Goal: Task Accomplishment & Management: Use online tool/utility

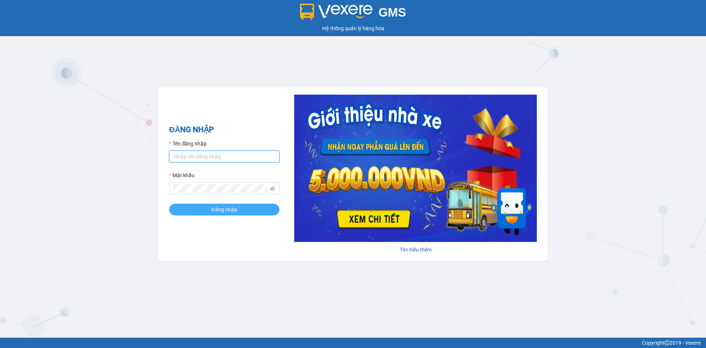
type input "kieutrang.tkn"
click at [237, 213] on span "Đăng nhập" at bounding box center [225, 209] width 26 height 8
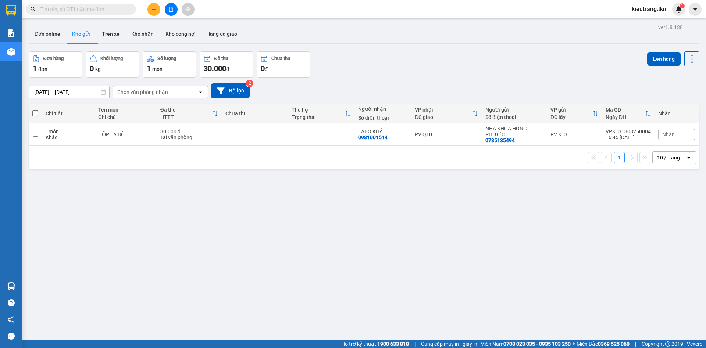
click at [37, 116] on span at bounding box center [35, 113] width 6 height 6
click at [35, 110] on input "checkbox" at bounding box center [35, 110] width 0 height 0
checkbox input "true"
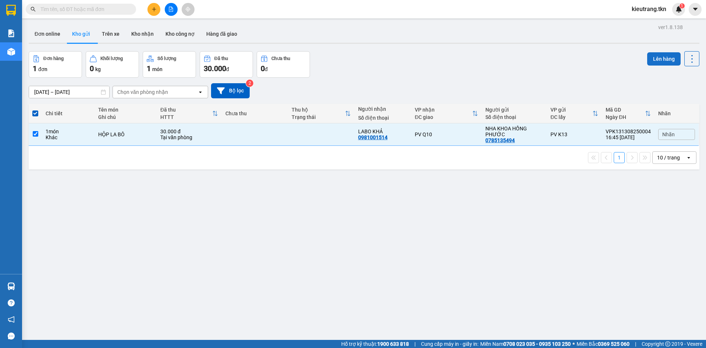
click at [656, 54] on button "Lên hàng" at bounding box center [664, 58] width 33 height 13
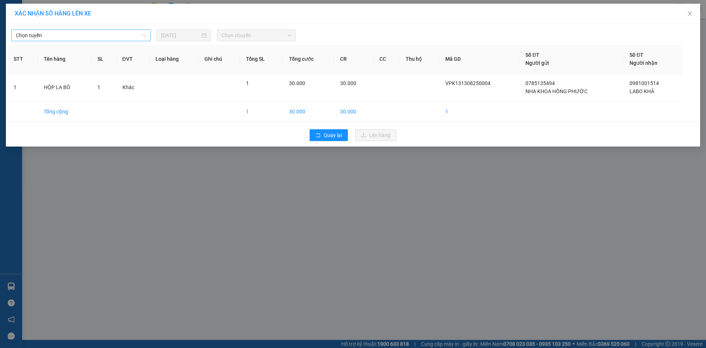
click at [110, 32] on span "Chọn tuyến" at bounding box center [81, 35] width 131 height 11
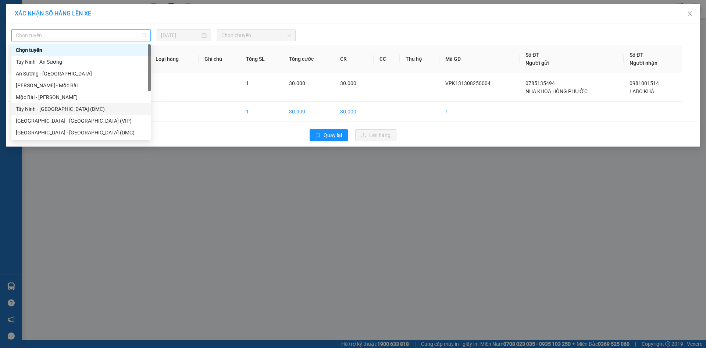
click at [79, 109] on div "Tây Ninh - Sài Gòn (DMC)" at bounding box center [81, 109] width 131 height 8
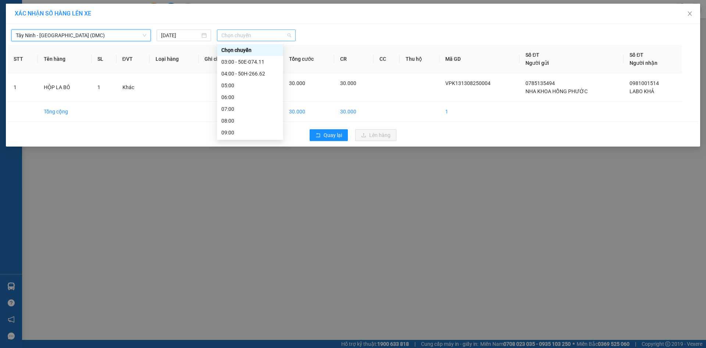
click at [240, 35] on span "Chọn chuyến" at bounding box center [256, 35] width 70 height 11
click at [246, 60] on div "03:00 - 50E-074.11" at bounding box center [249, 62] width 57 height 8
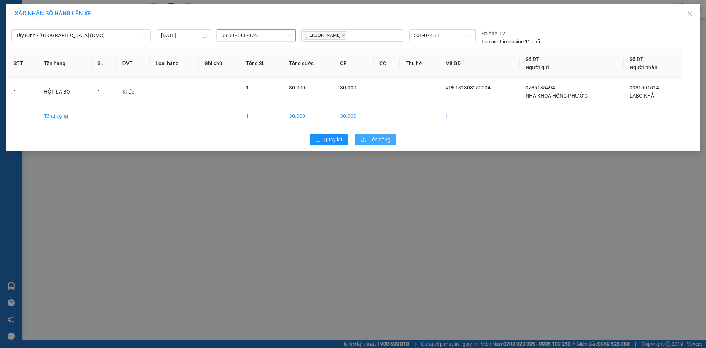
click at [378, 141] on span "Lên hàng" at bounding box center [379, 139] width 21 height 8
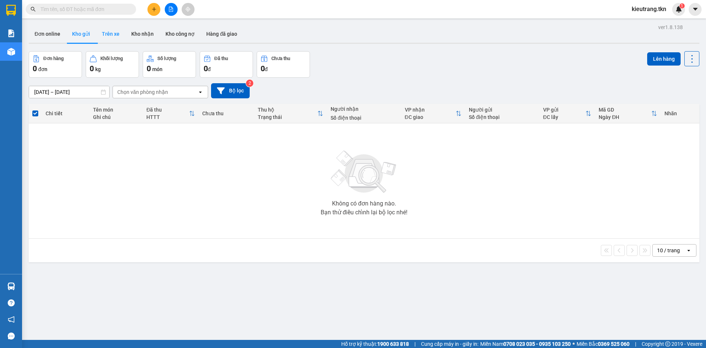
click at [106, 36] on button "Trên xe" at bounding box center [110, 34] width 29 height 18
